Goal: Check status: Check status

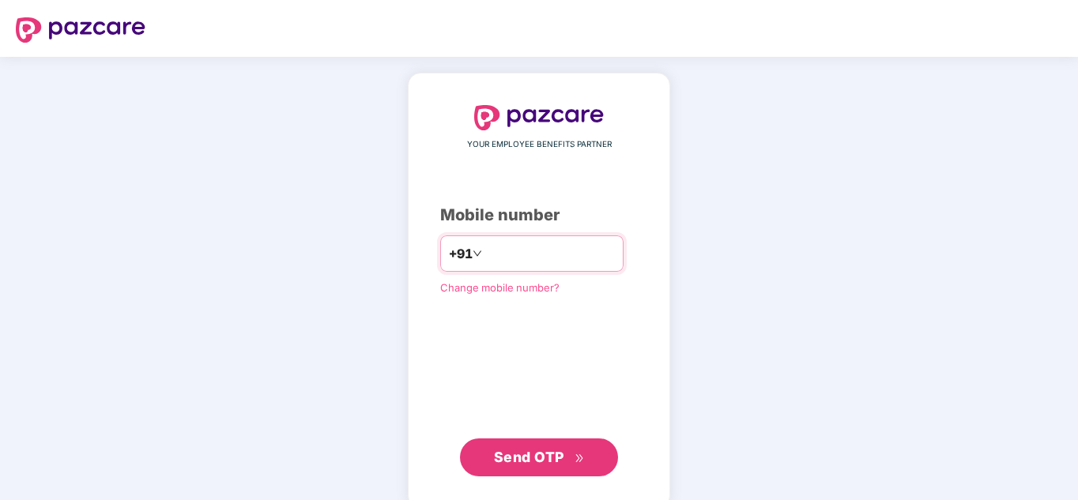
type input "**********"
click at [532, 458] on span "Send OTP" at bounding box center [529, 457] width 70 height 17
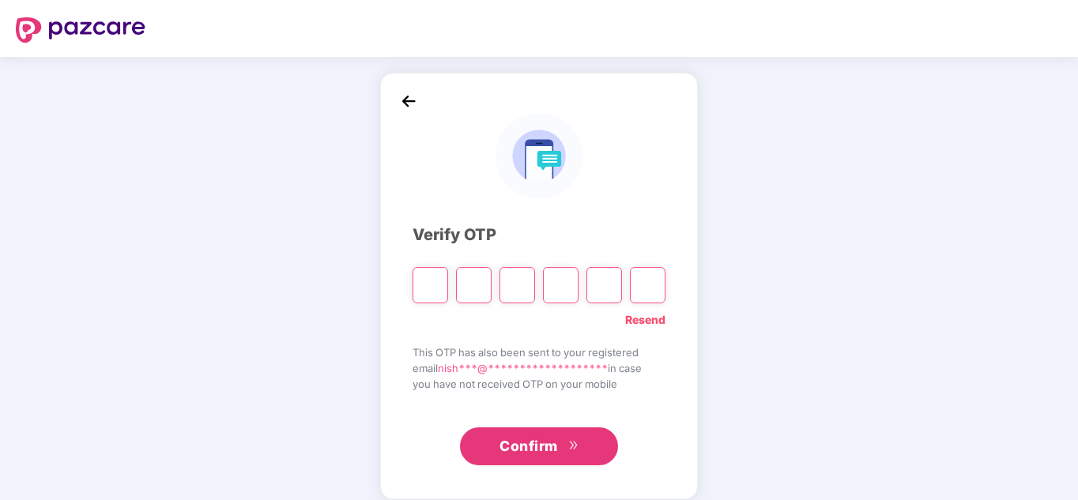
type input "*"
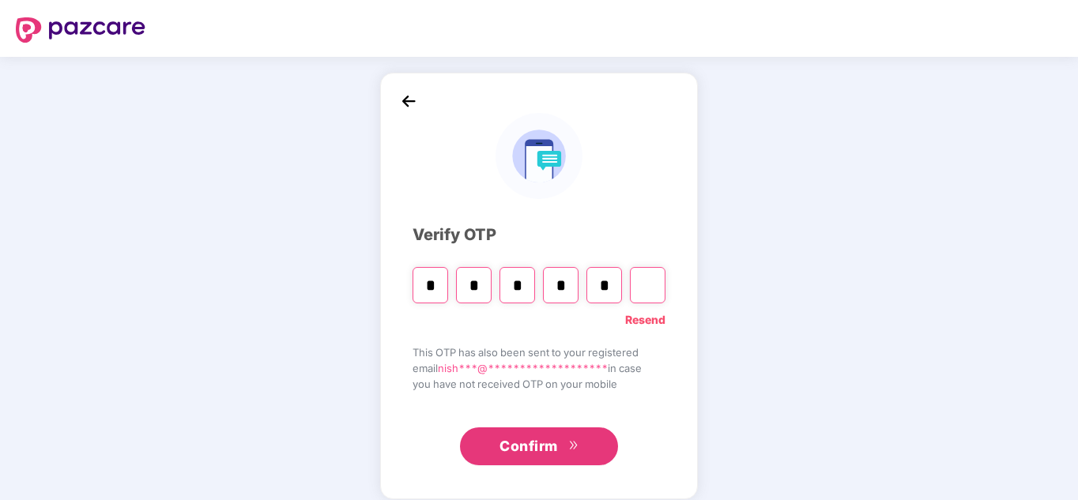
type input "*"
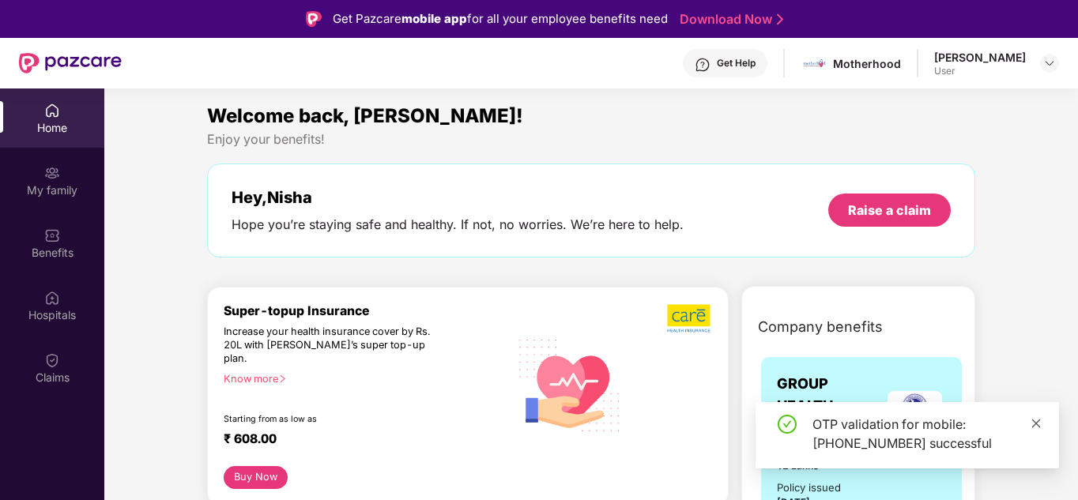
click at [1038, 427] on icon "close" at bounding box center [1036, 423] width 11 height 11
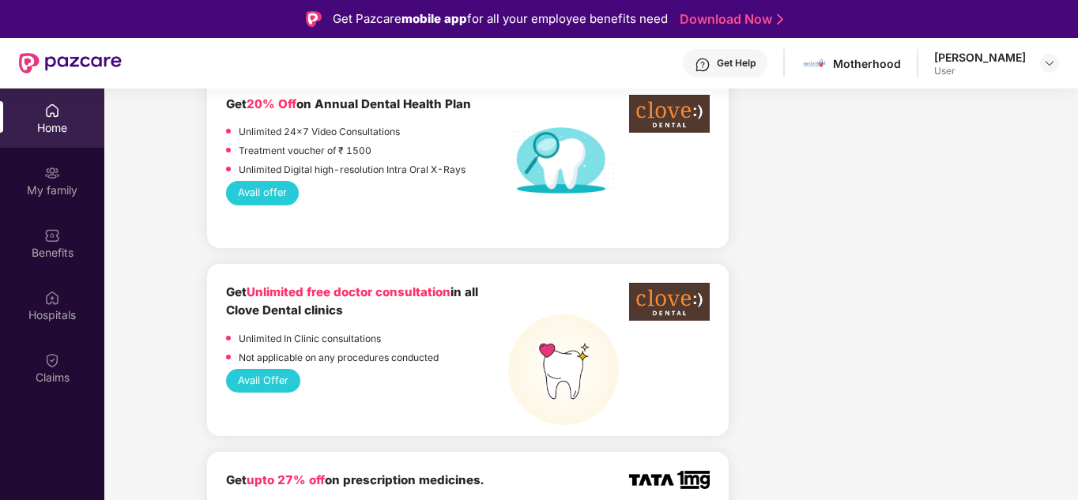
scroll to position [1265, 0]
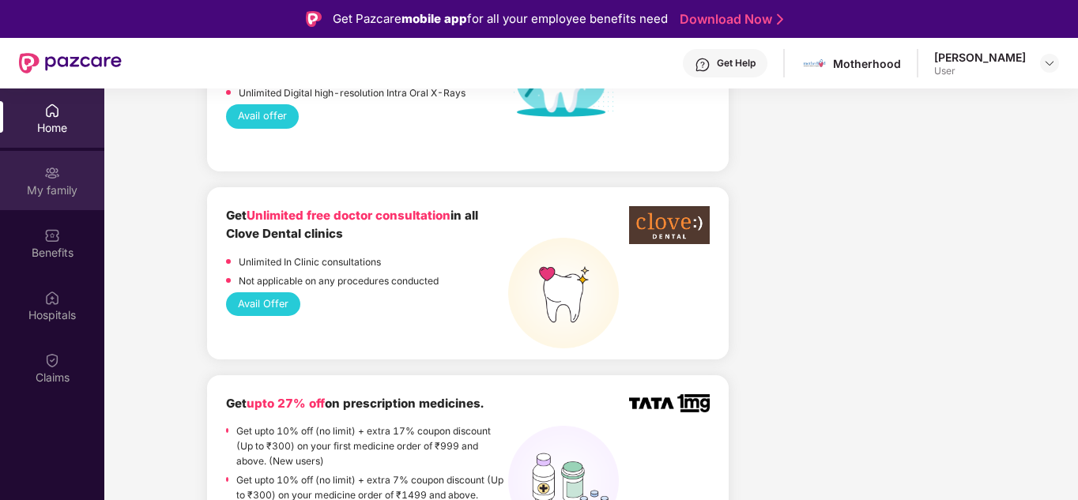
click at [58, 198] on div "My family" at bounding box center [52, 180] width 104 height 59
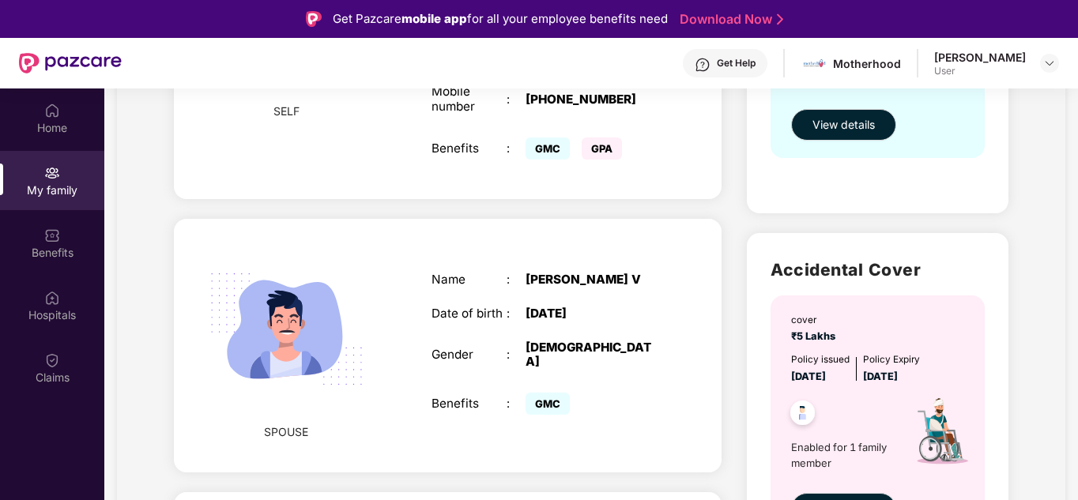
scroll to position [0, 0]
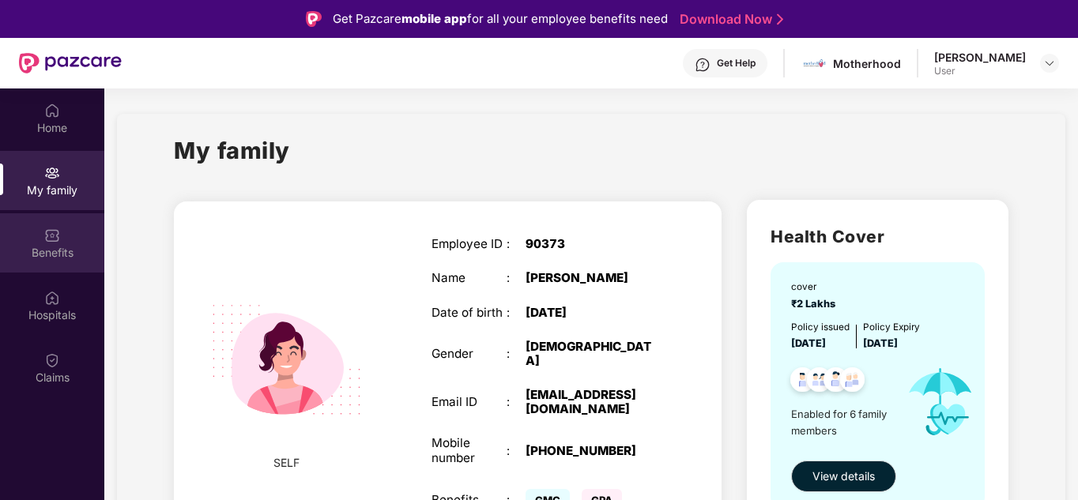
click at [58, 242] on img at bounding box center [52, 236] width 16 height 16
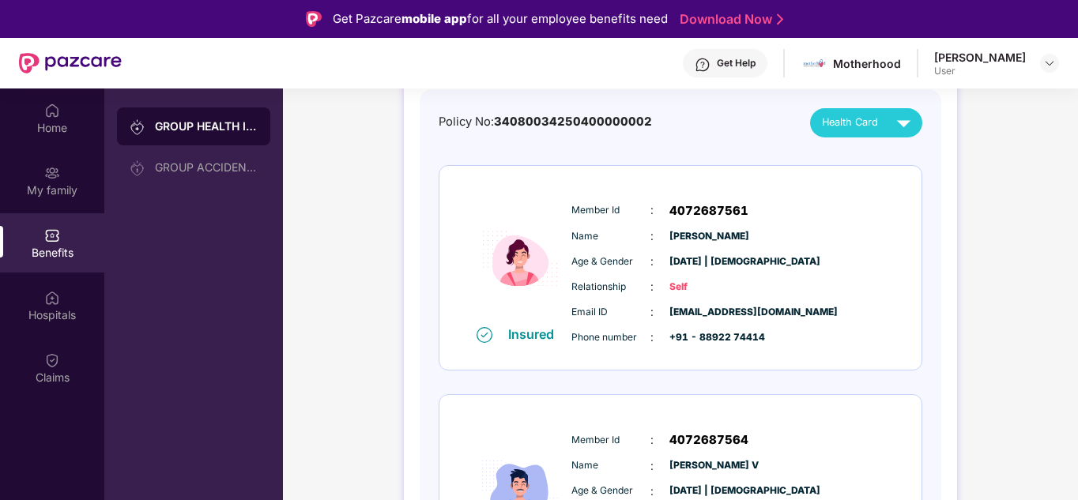
scroll to position [158, 0]
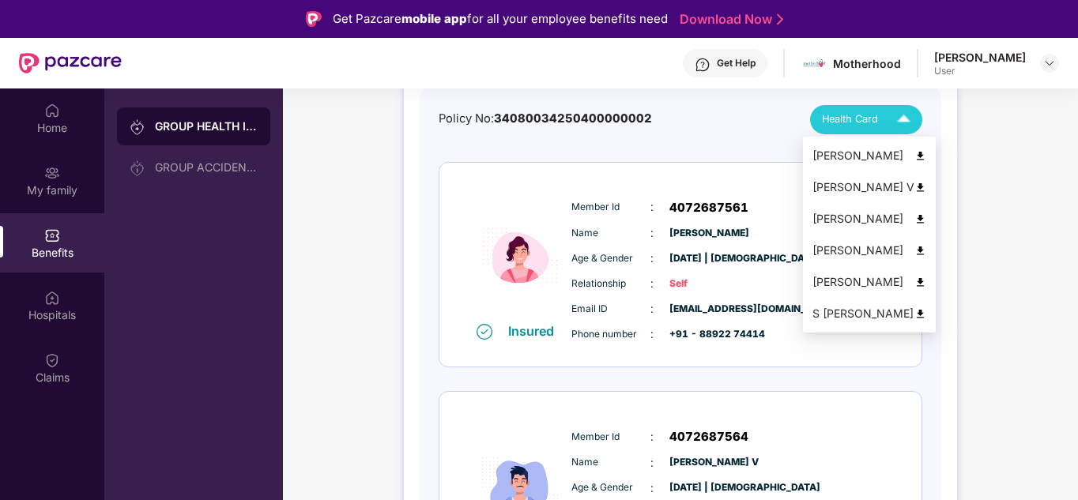
click at [865, 125] on span "Health Card" at bounding box center [850, 119] width 56 height 16
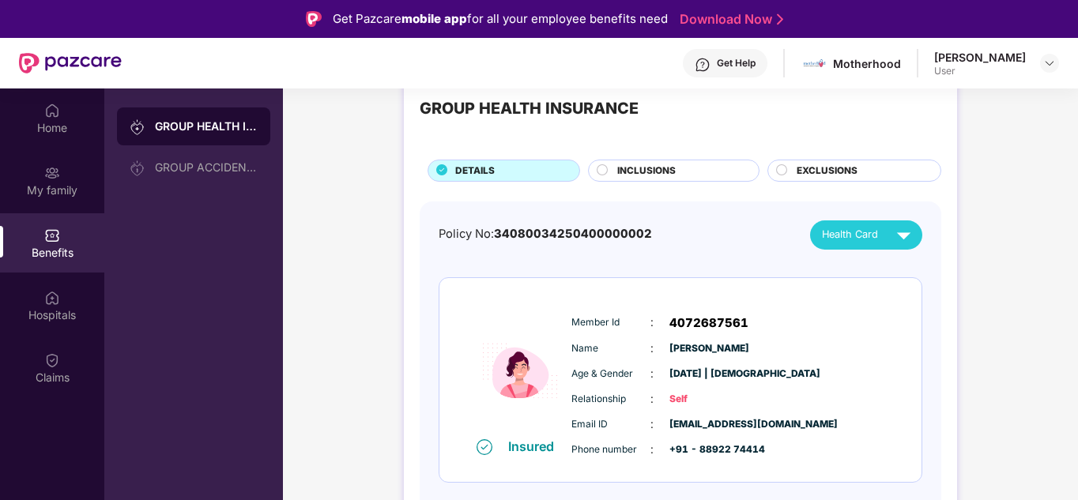
scroll to position [79, 0]
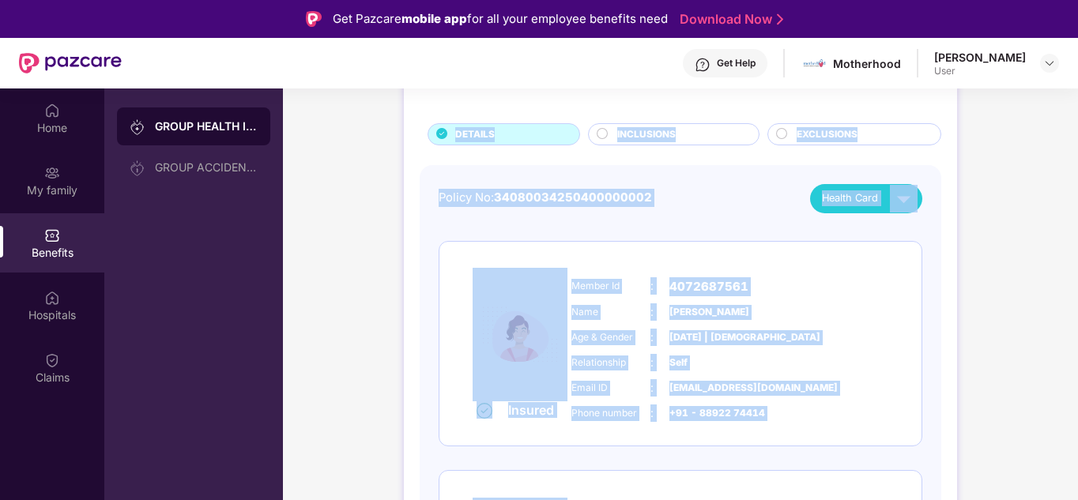
drag, startPoint x: 379, startPoint y: 99, endPoint x: 428, endPoint y: 310, distance: 216.8
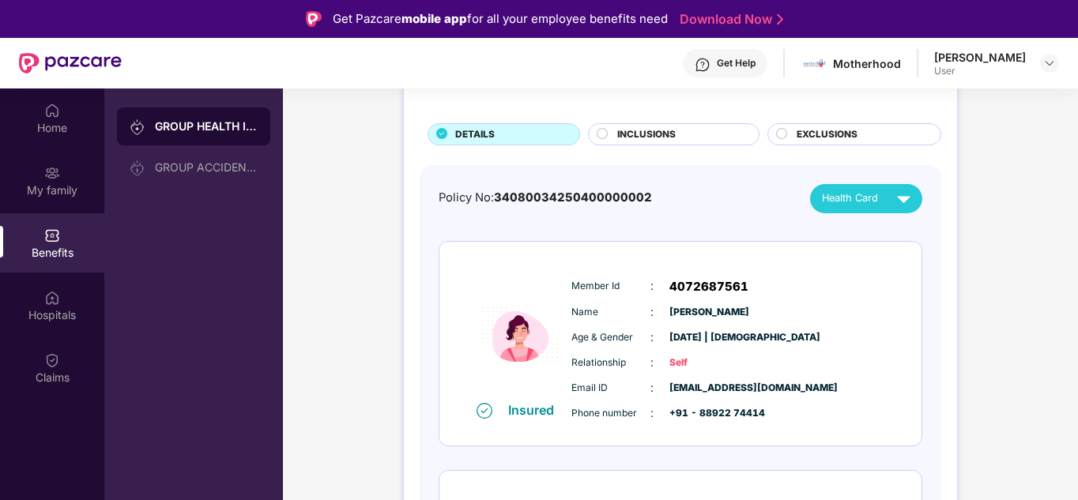
click at [202, 129] on div "GROUP HEALTH INSURANCE" at bounding box center [206, 127] width 103 height 16
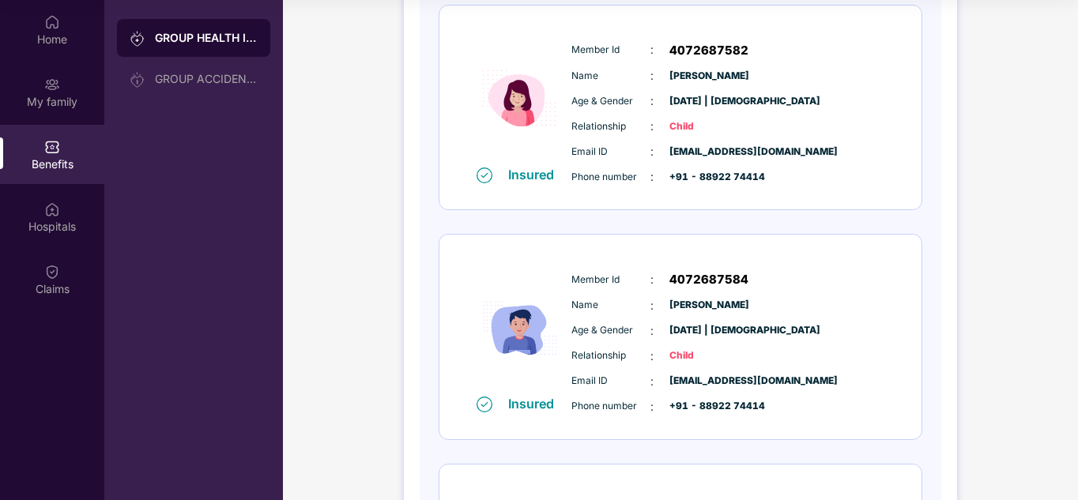
scroll to position [472, 0]
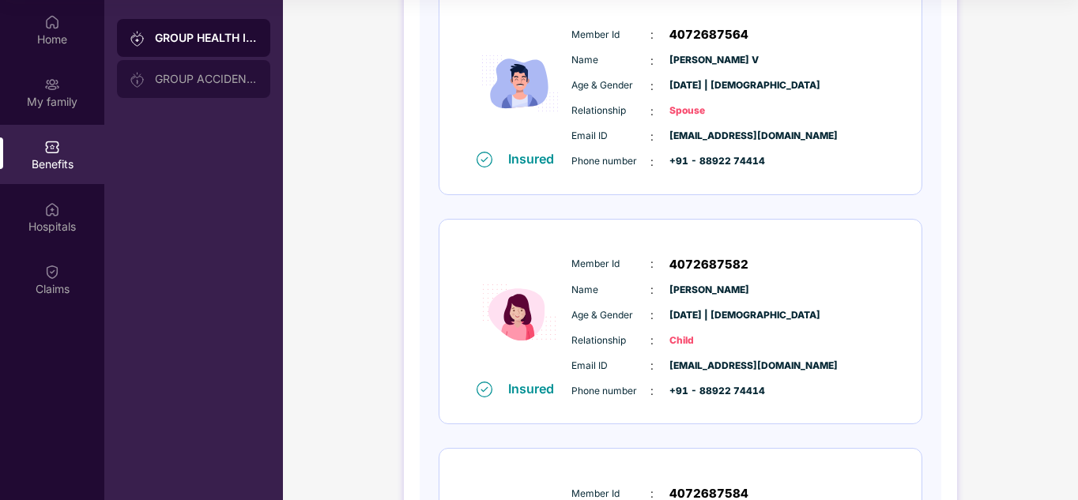
click at [217, 81] on div "GROUP ACCIDENTAL INSURANCE" at bounding box center [206, 79] width 103 height 13
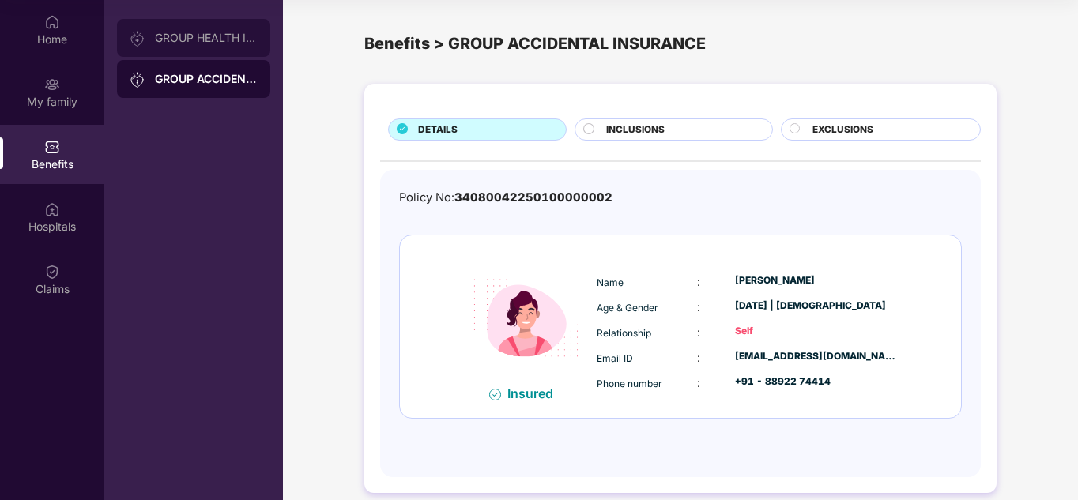
click at [211, 46] on div "GROUP HEALTH INSURANCE" at bounding box center [193, 38] width 153 height 38
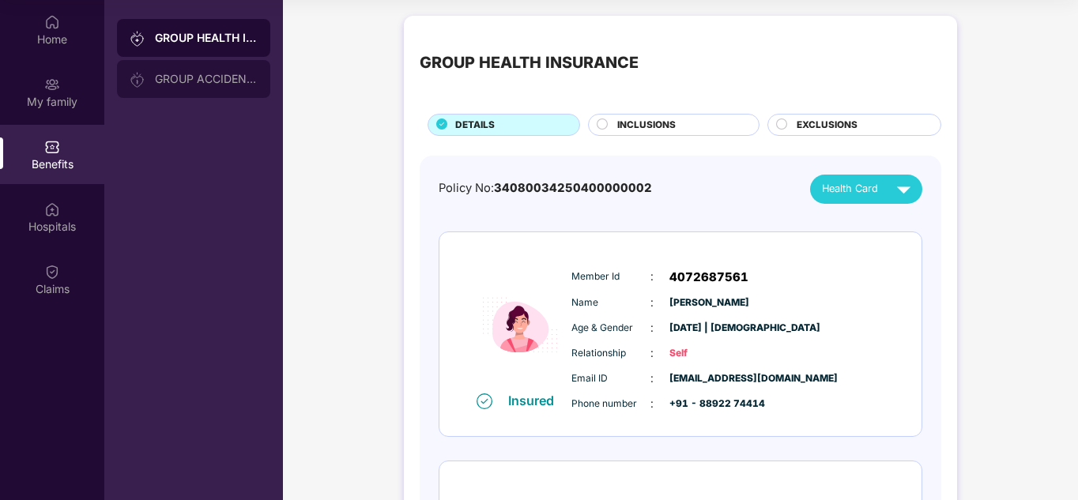
click at [189, 78] on div "GROUP ACCIDENTAL INSURANCE" at bounding box center [206, 79] width 103 height 13
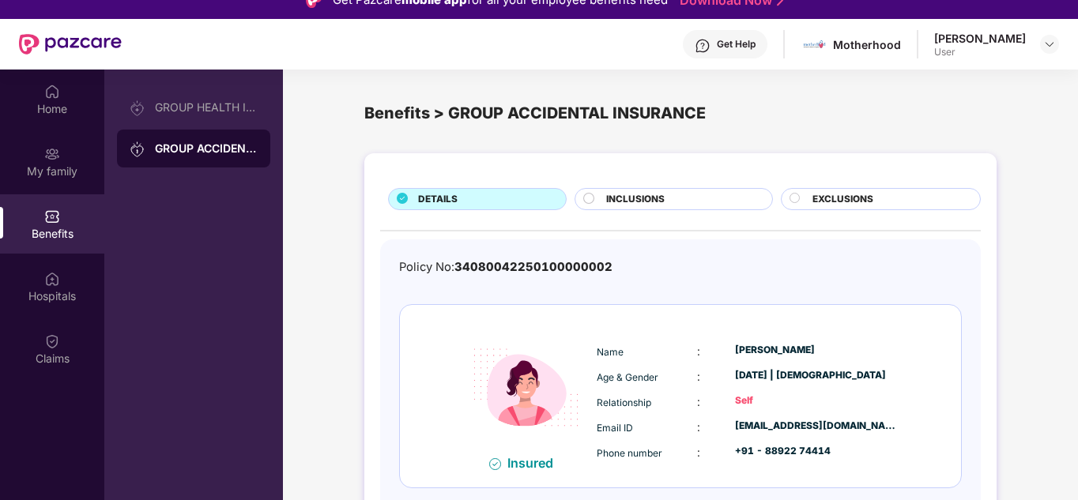
scroll to position [9, 0]
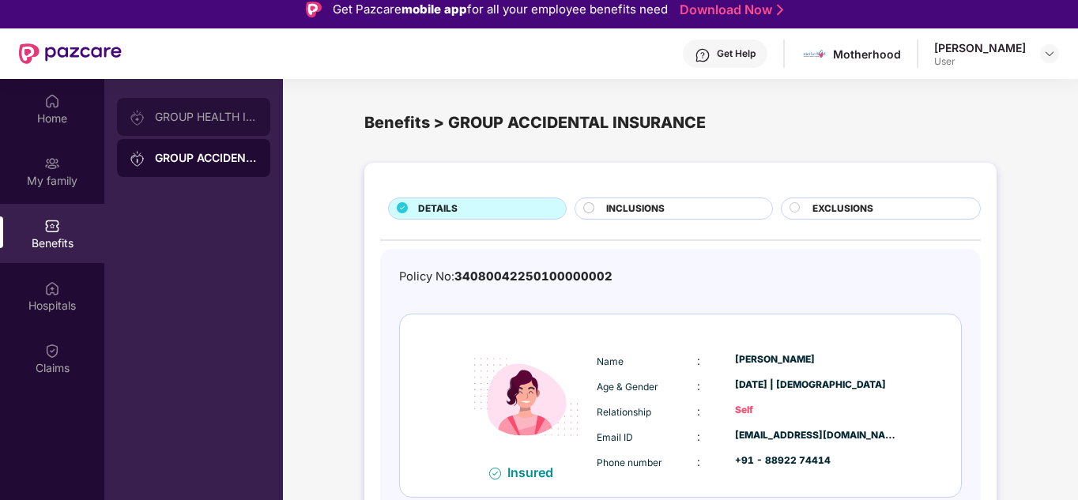
click at [186, 126] on div "GROUP HEALTH INSURANCE" at bounding box center [193, 117] width 153 height 38
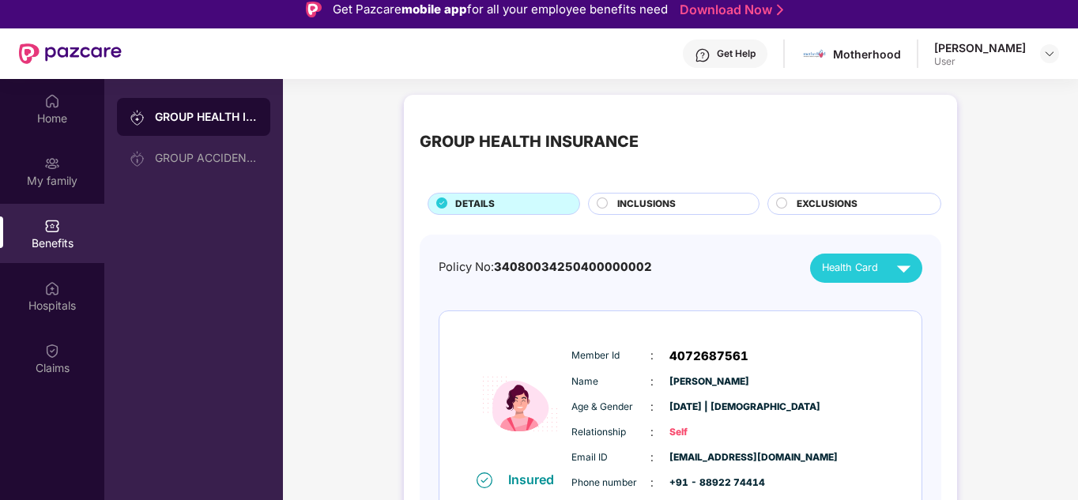
click at [990, 52] on div "[PERSON_NAME]" at bounding box center [980, 47] width 92 height 15
click at [877, 58] on div "Motherhood" at bounding box center [867, 54] width 68 height 15
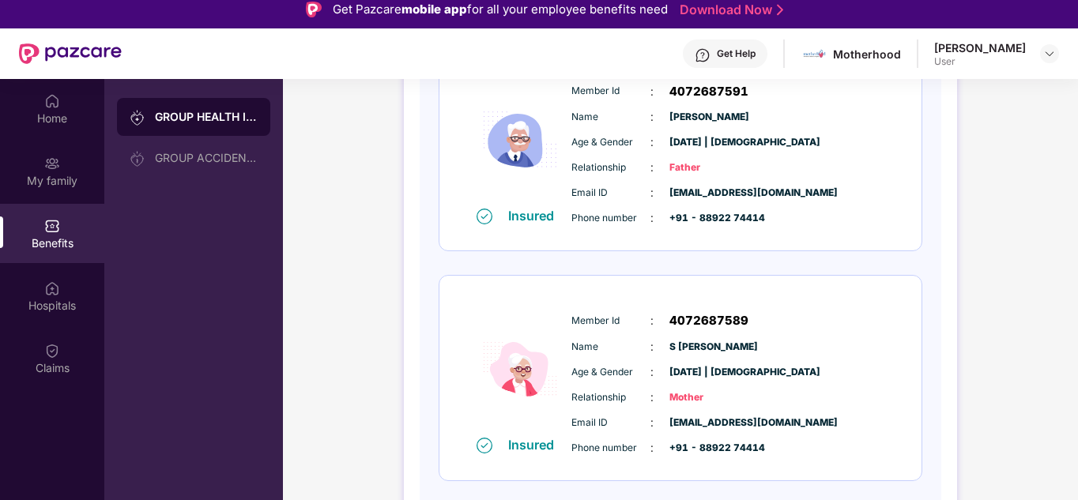
scroll to position [867, 0]
